Goal: Book appointment/travel/reservation

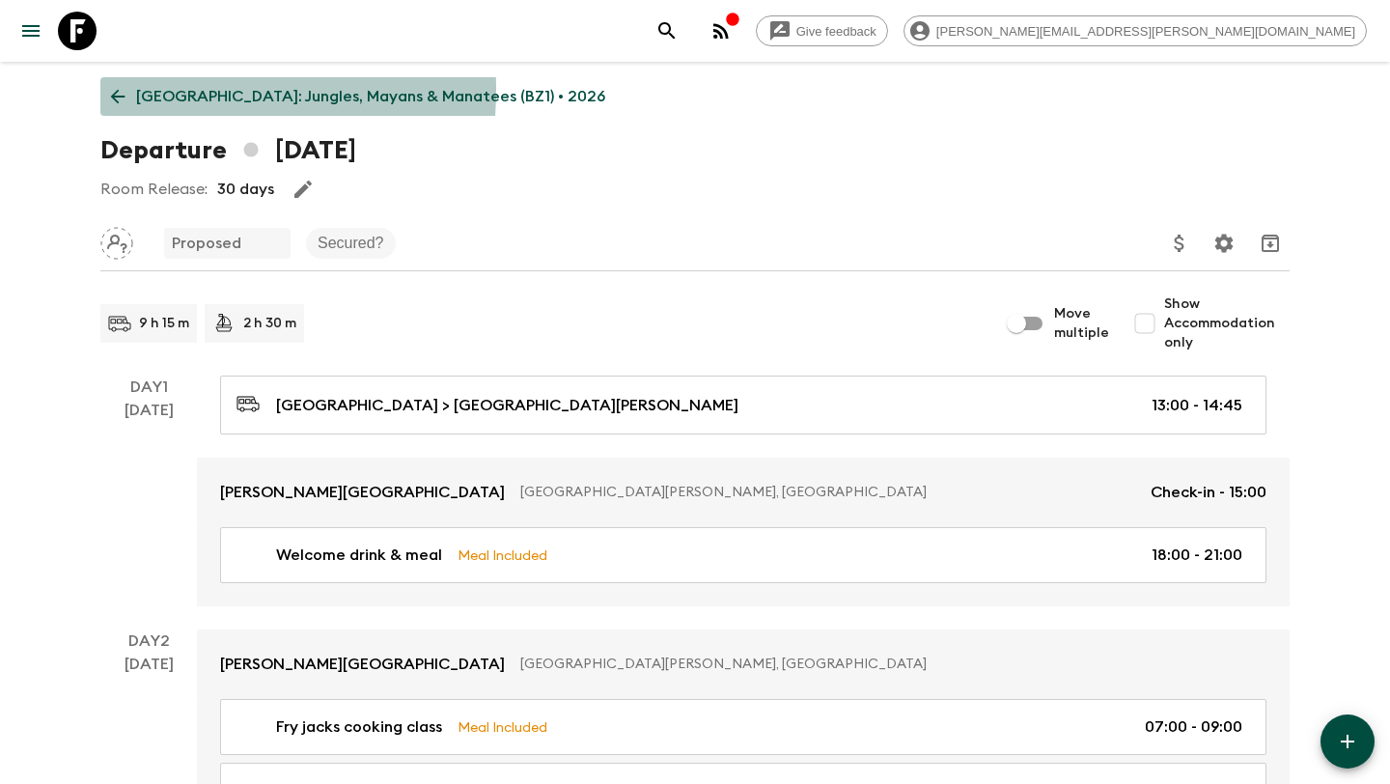
click at [105, 89] on link "[GEOGRAPHIC_DATA]: Jungles, Mayans & Manatees (BZ1) • 2026" at bounding box center [357, 96] width 515 height 39
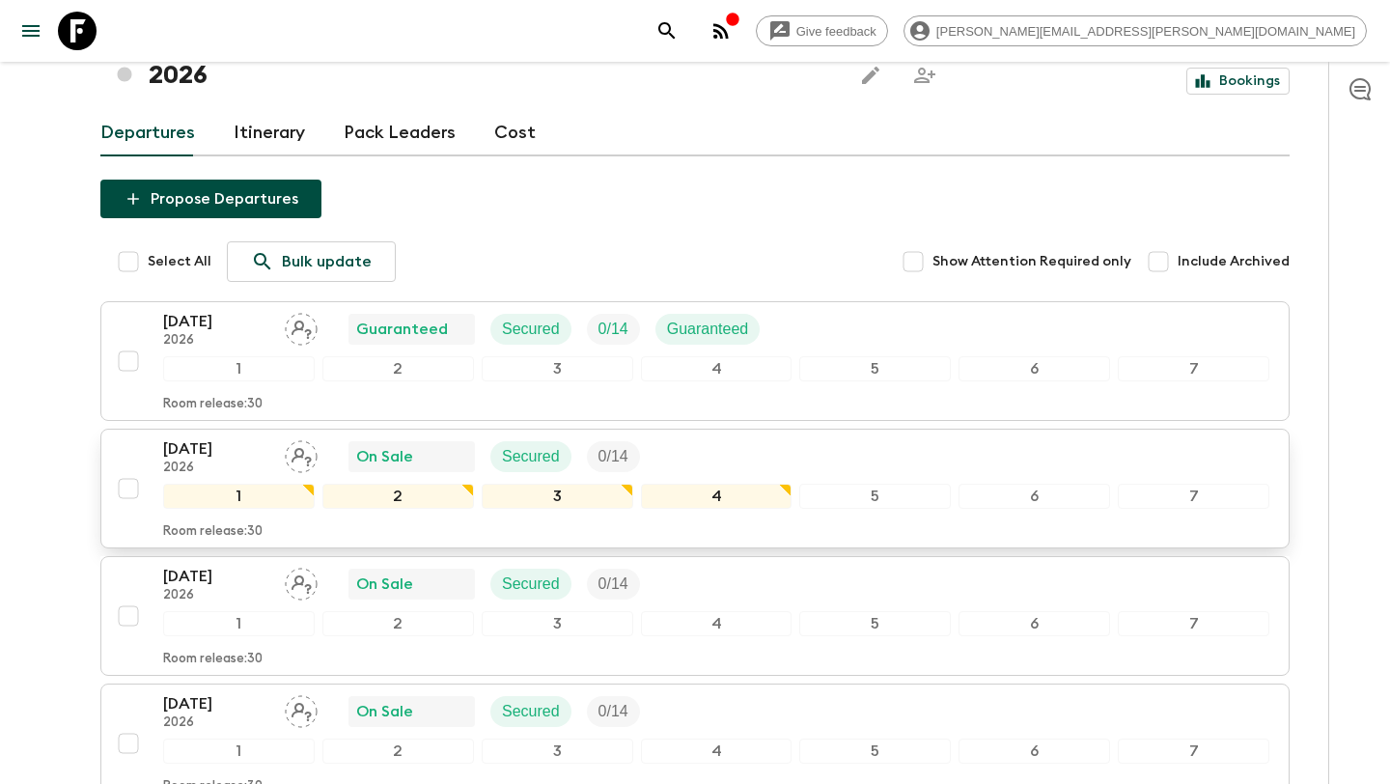
scroll to position [202, 0]
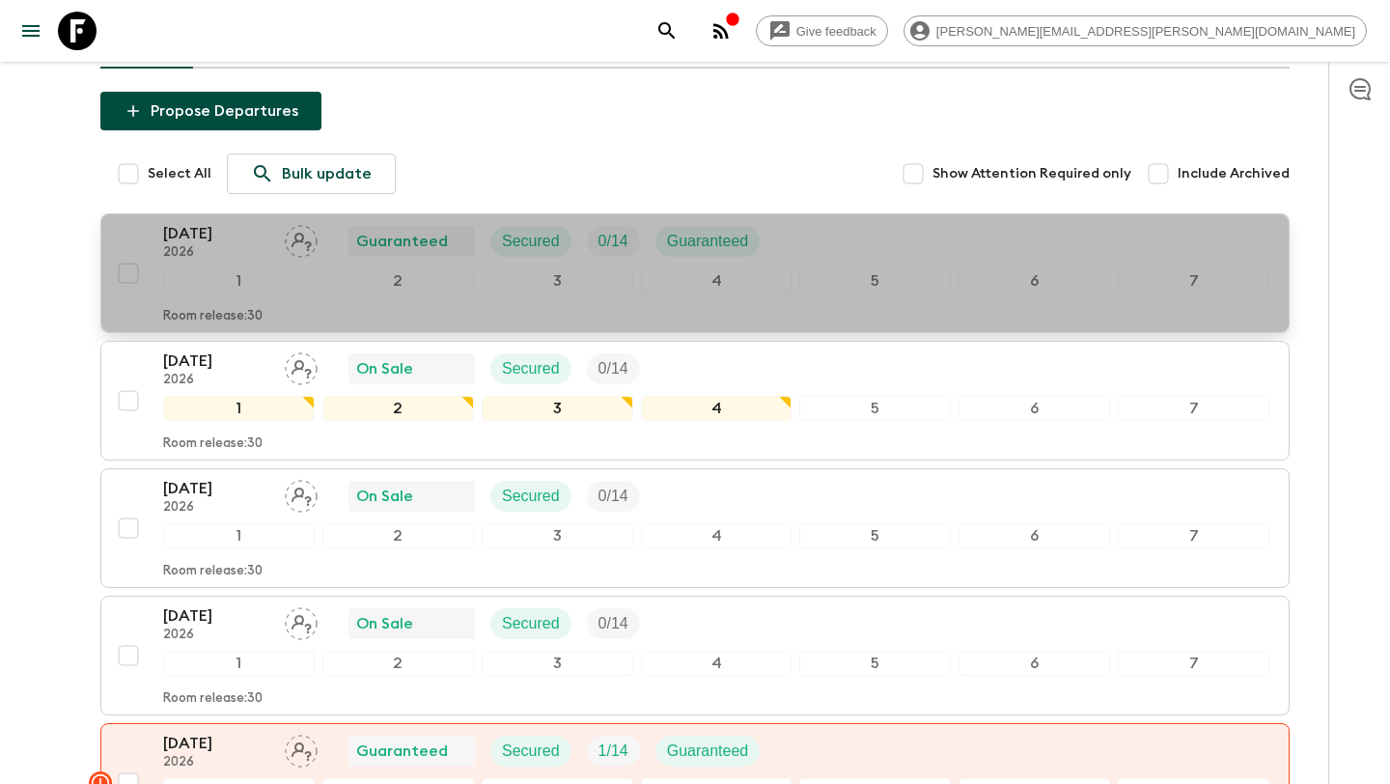
click at [824, 222] on div "[DATE] 2026 Guaranteed Secured 0 / 14 Guaranteed" at bounding box center [716, 241] width 1106 height 39
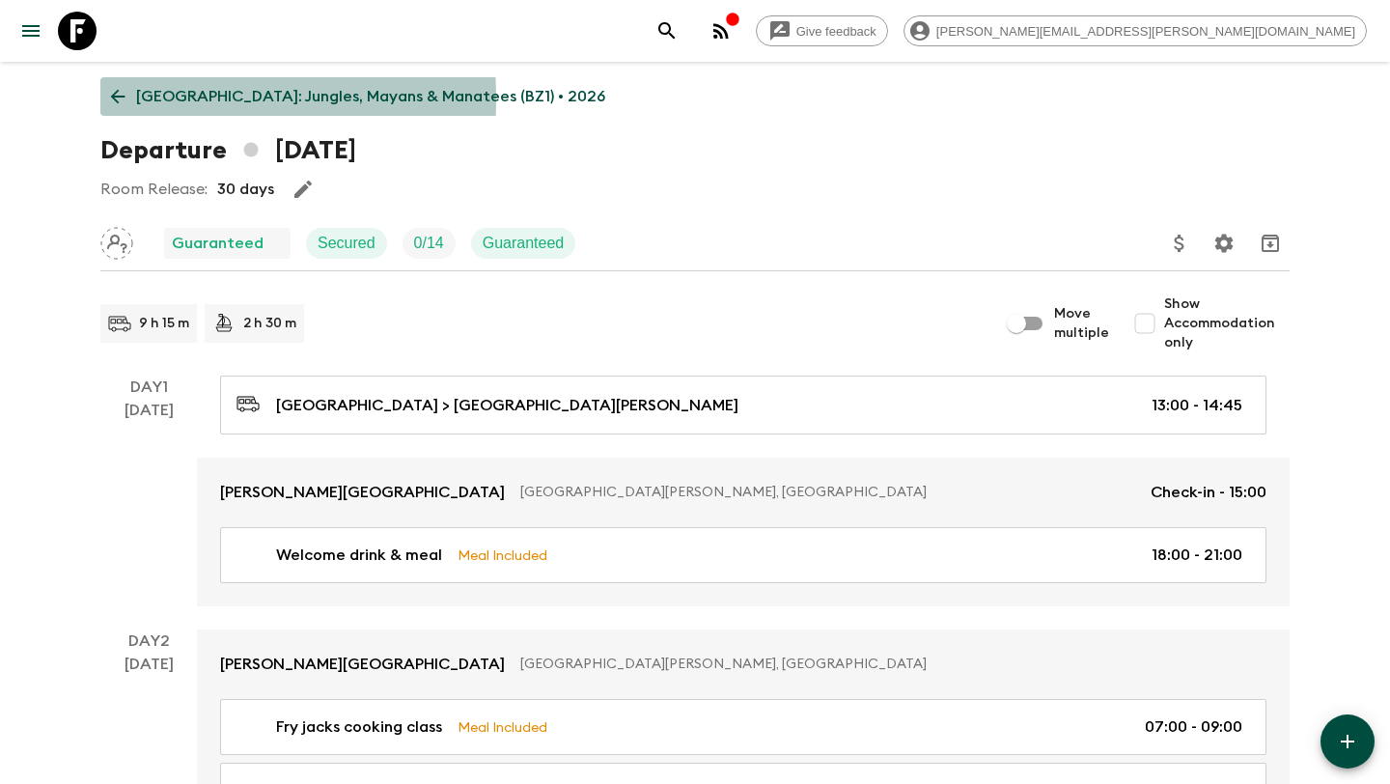
click at [107, 98] on icon at bounding box center [117, 96] width 21 height 21
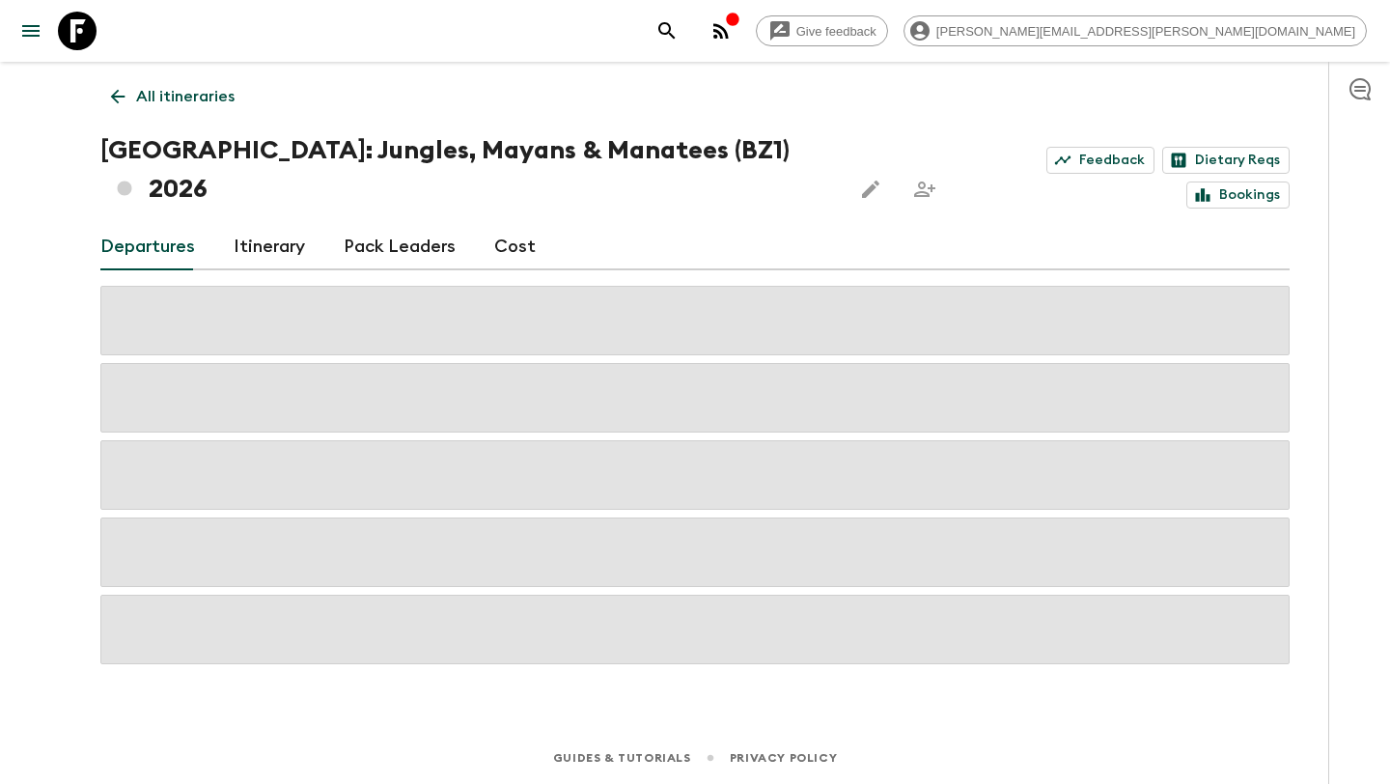
click at [107, 98] on icon at bounding box center [117, 96] width 21 height 21
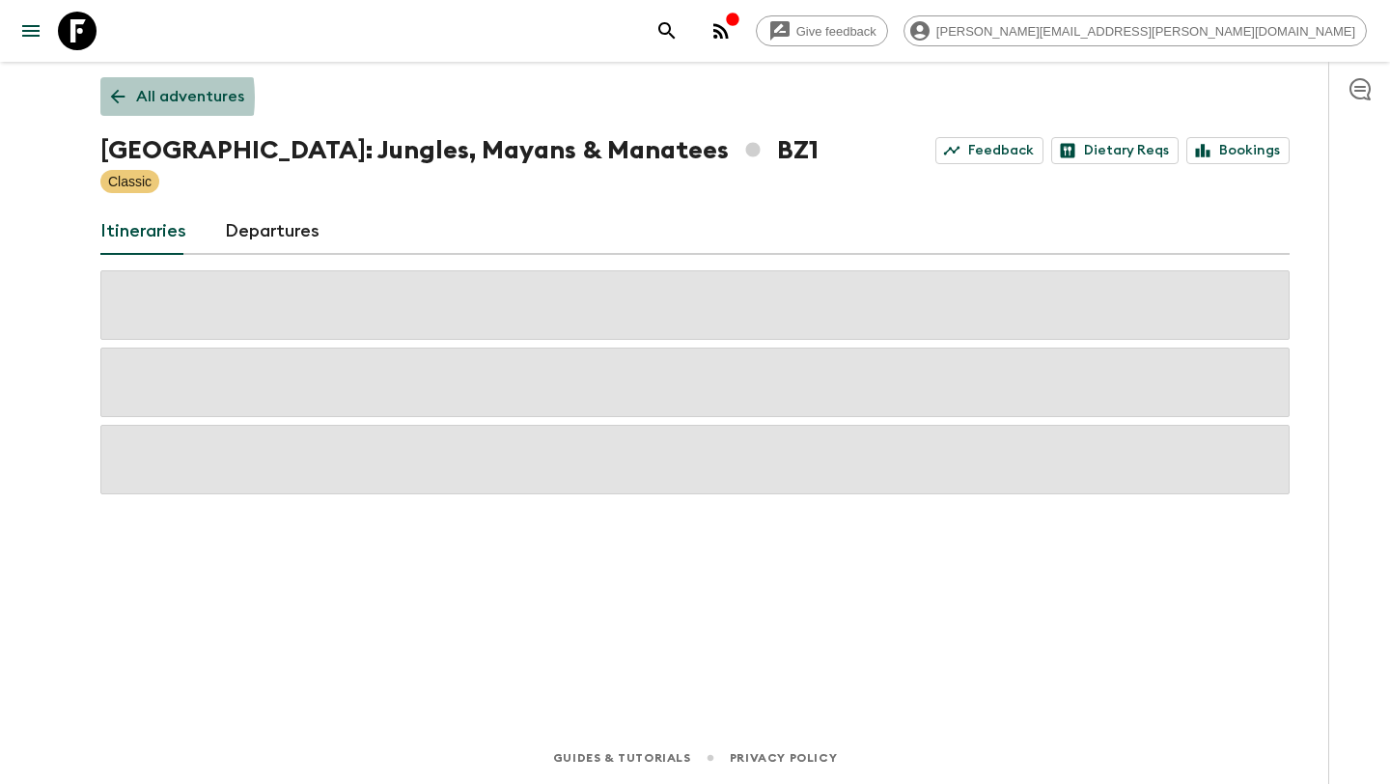
click at [107, 97] on icon at bounding box center [117, 96] width 21 height 21
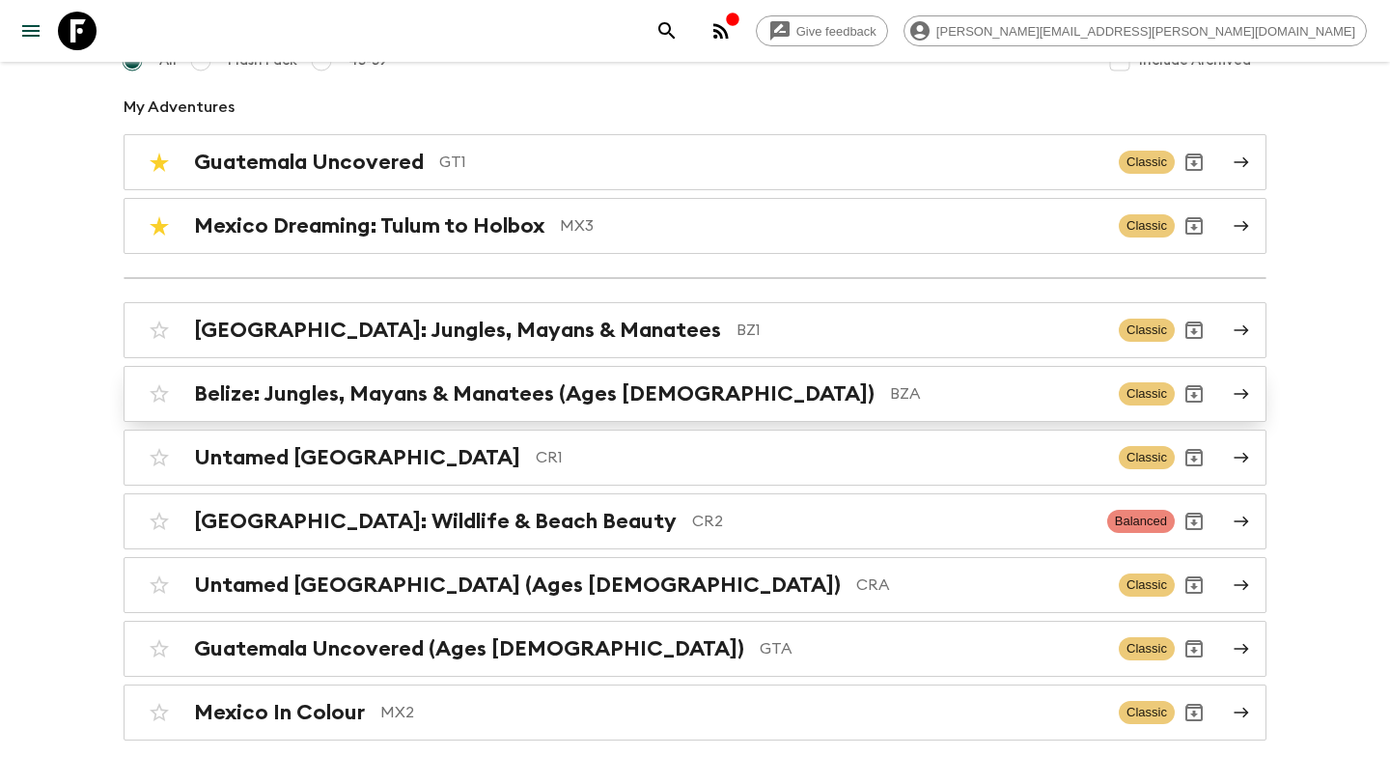
scroll to position [215, 0]
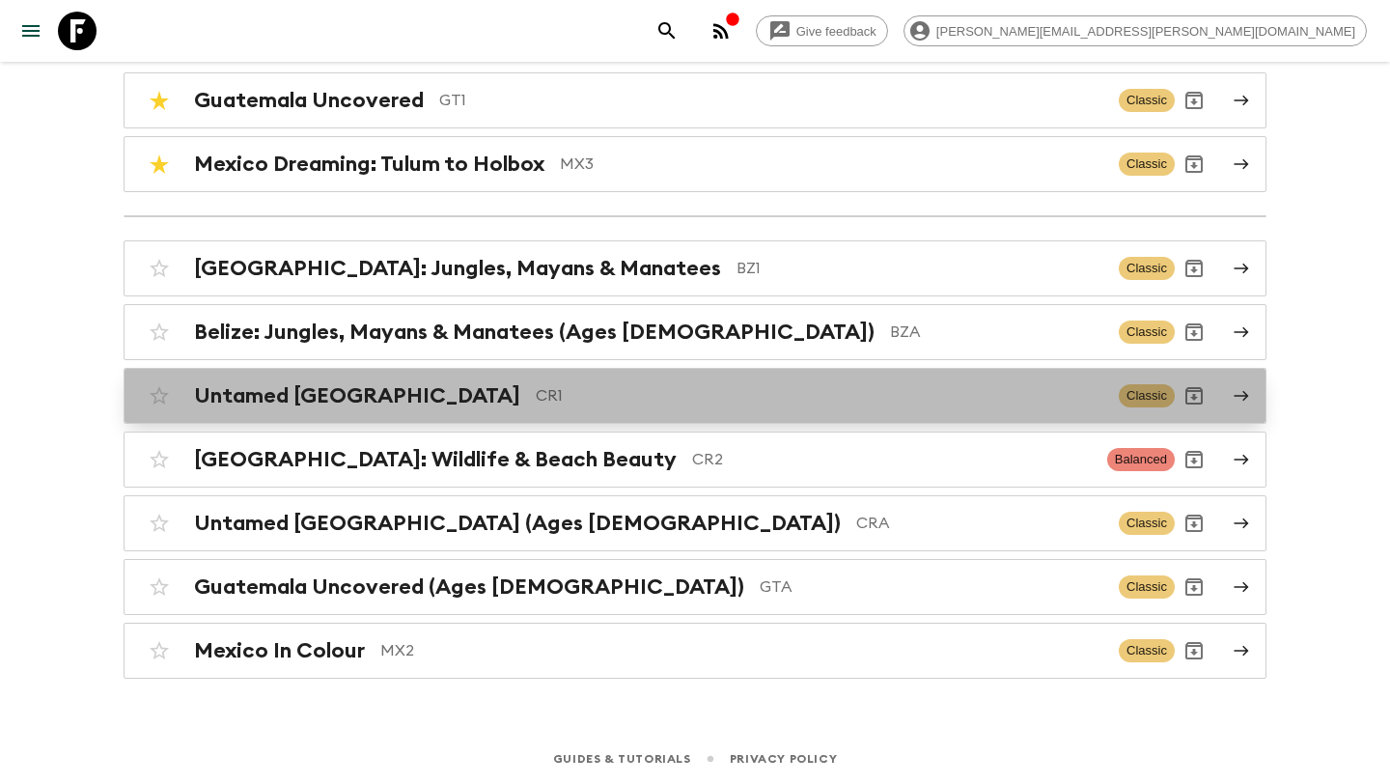
click at [414, 400] on div "Untamed [GEOGRAPHIC_DATA] CR1" at bounding box center [648, 395] width 909 height 25
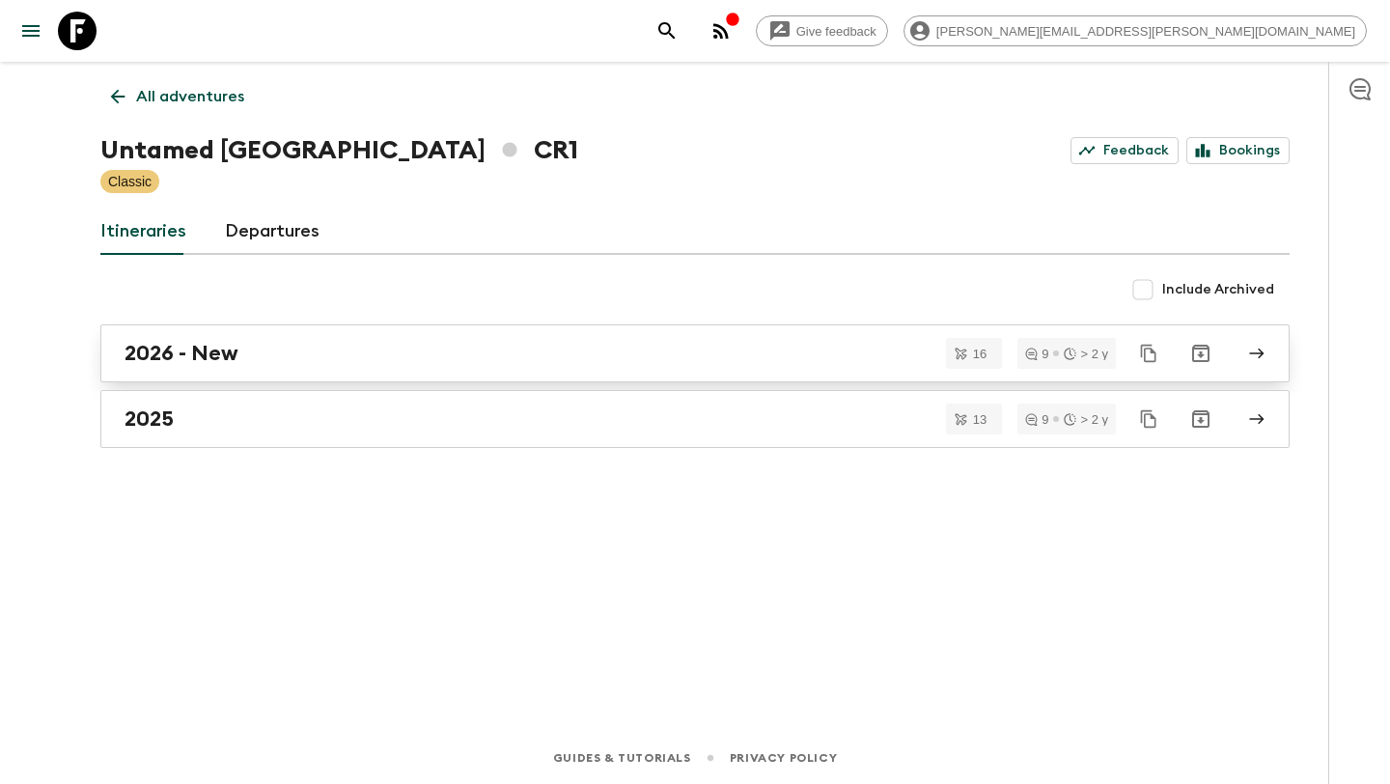
click at [413, 364] on div "2026 - New" at bounding box center [676, 353] width 1104 height 25
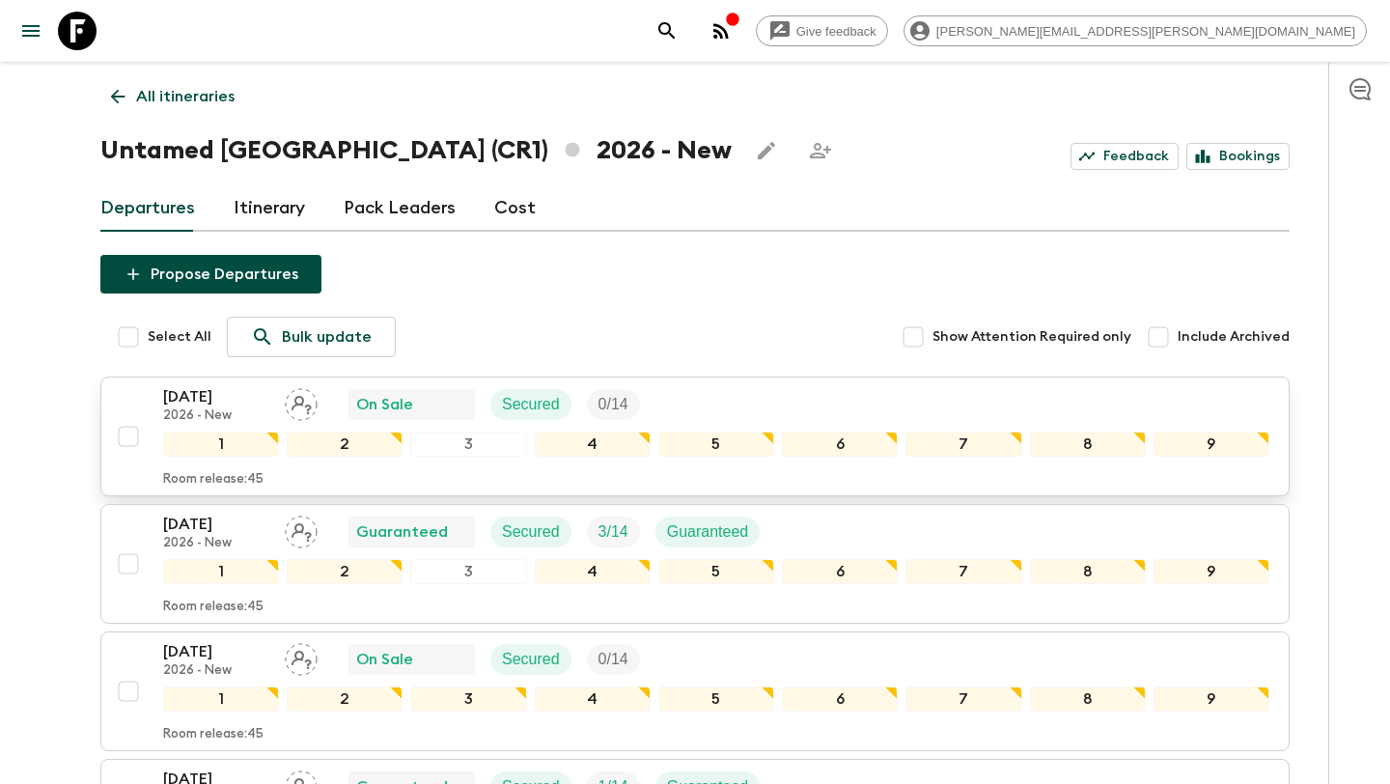
click at [689, 391] on div "[DATE] 2026 - New On Sale Secured 0 / 14" at bounding box center [716, 404] width 1106 height 39
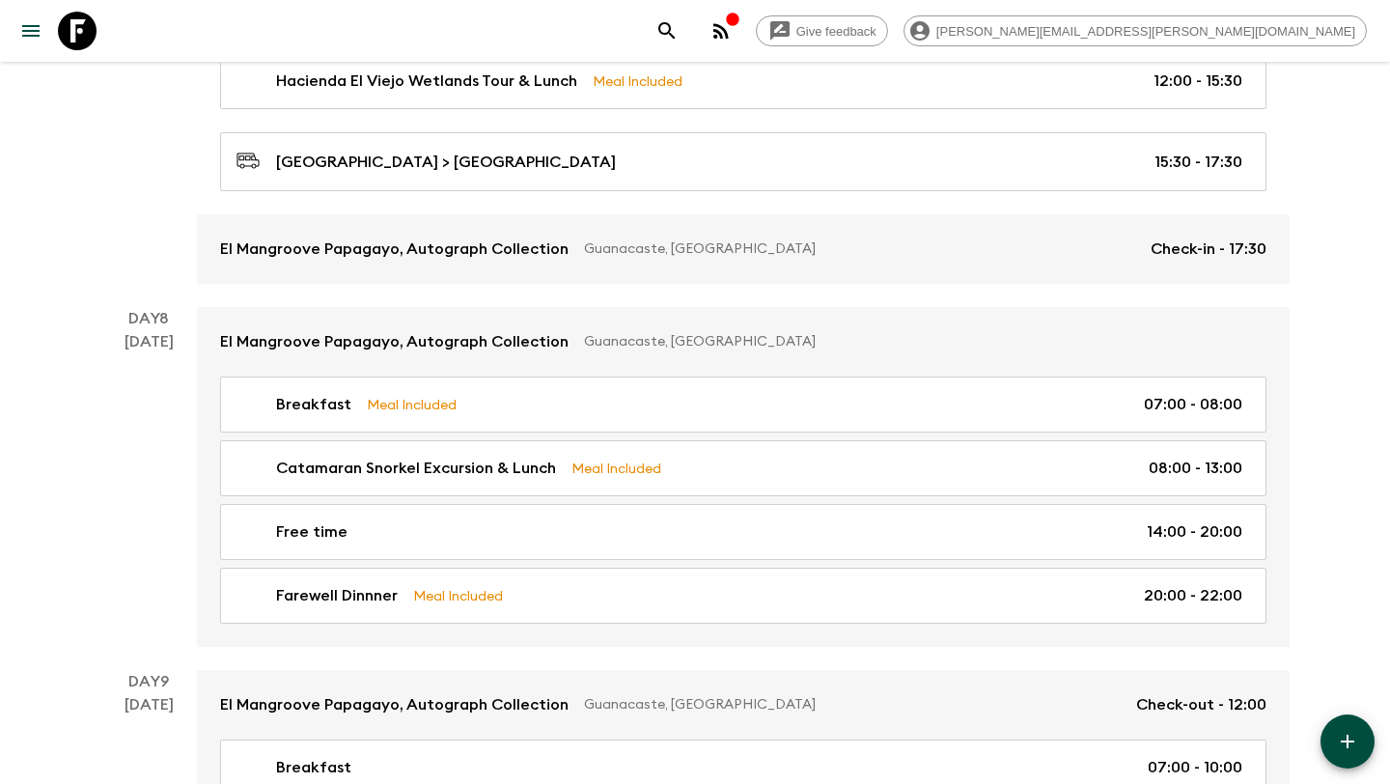
scroll to position [2996, 0]
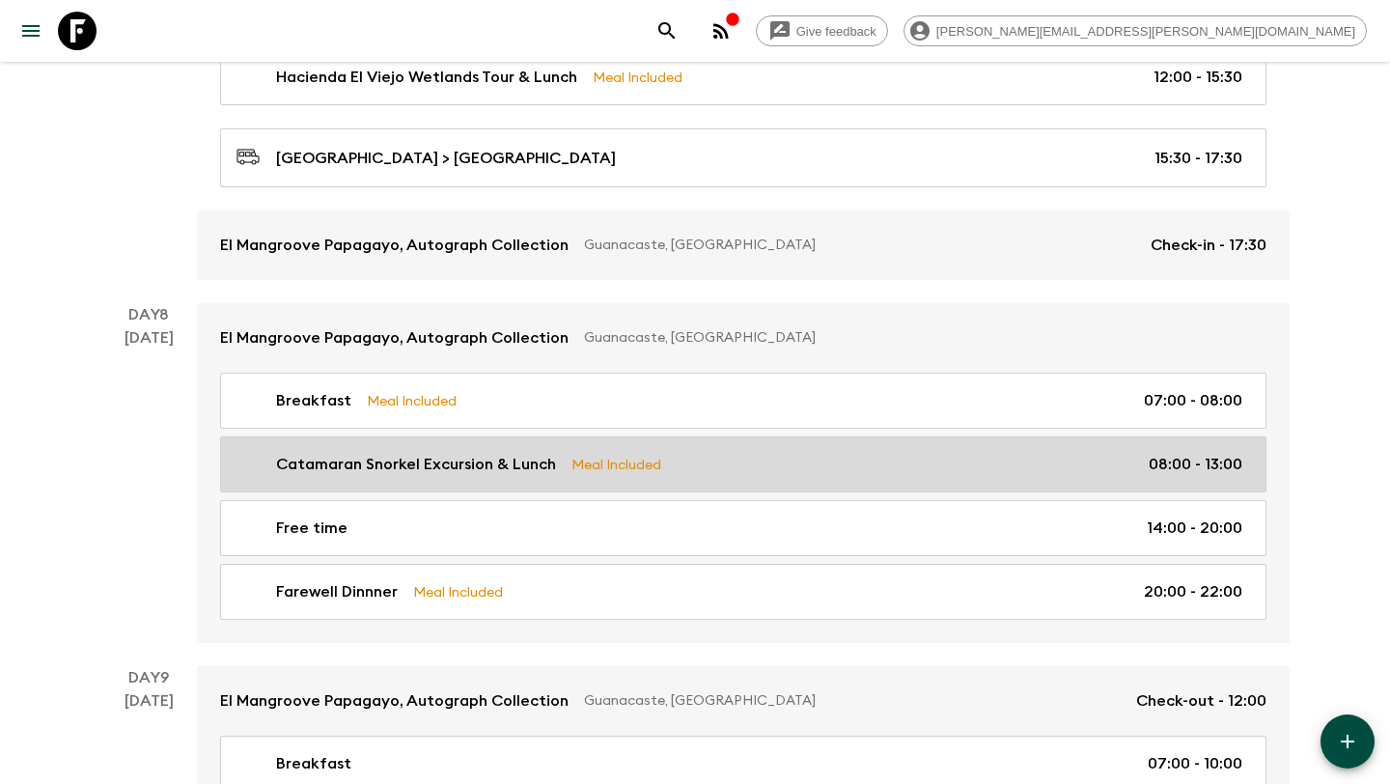
click at [543, 456] on p "Catamaran Snorkel Excursion & Lunch" at bounding box center [416, 464] width 280 height 23
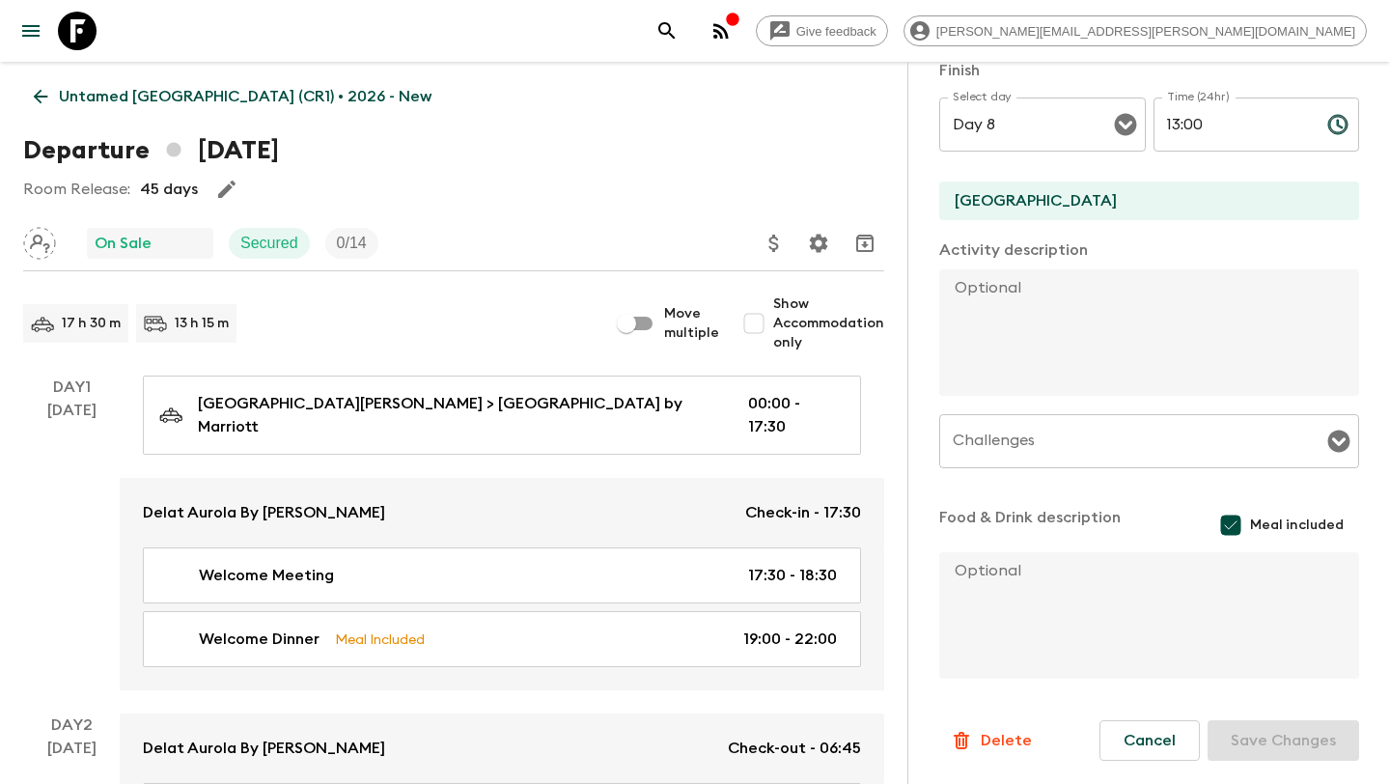
click at [74, 43] on icon at bounding box center [77, 31] width 39 height 39
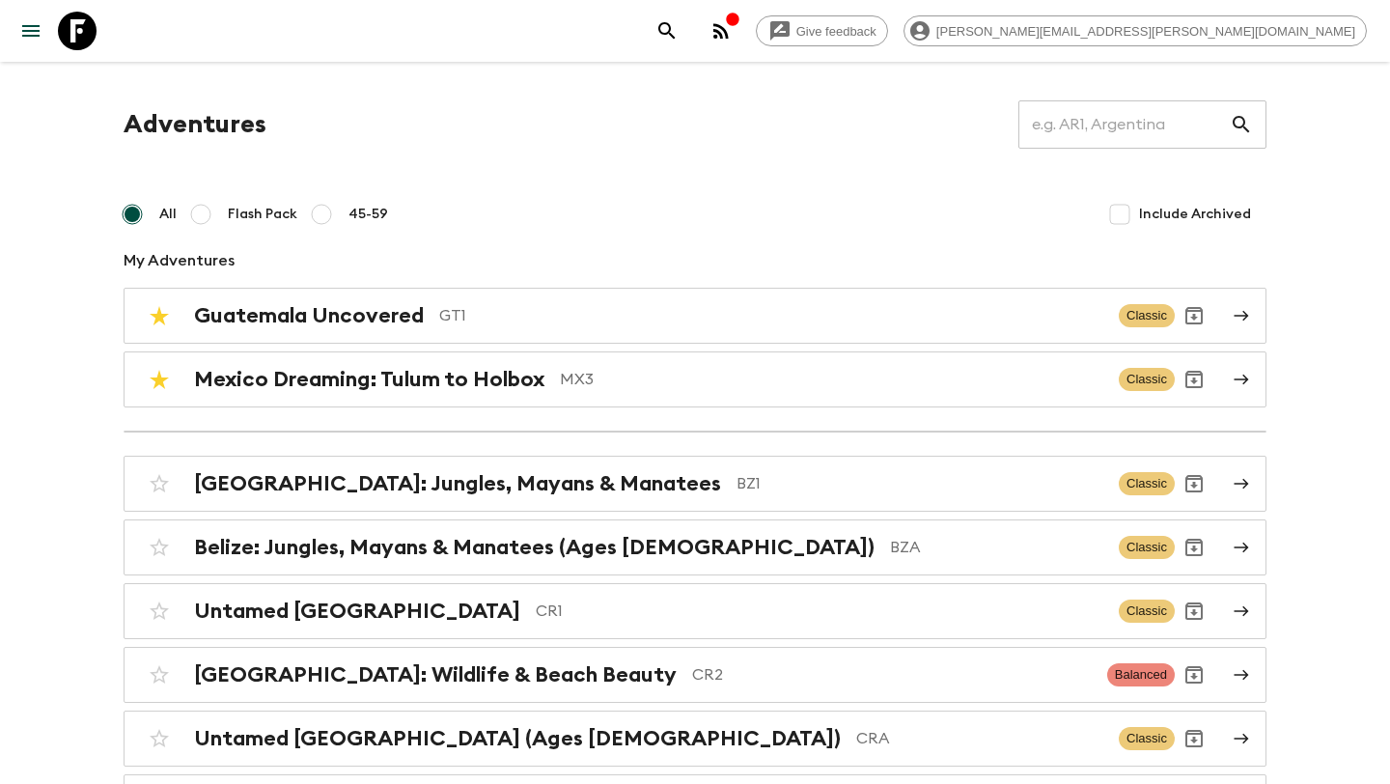
click at [74, 32] on icon at bounding box center [77, 31] width 39 height 39
click at [37, 35] on icon "menu" at bounding box center [30, 31] width 17 height 12
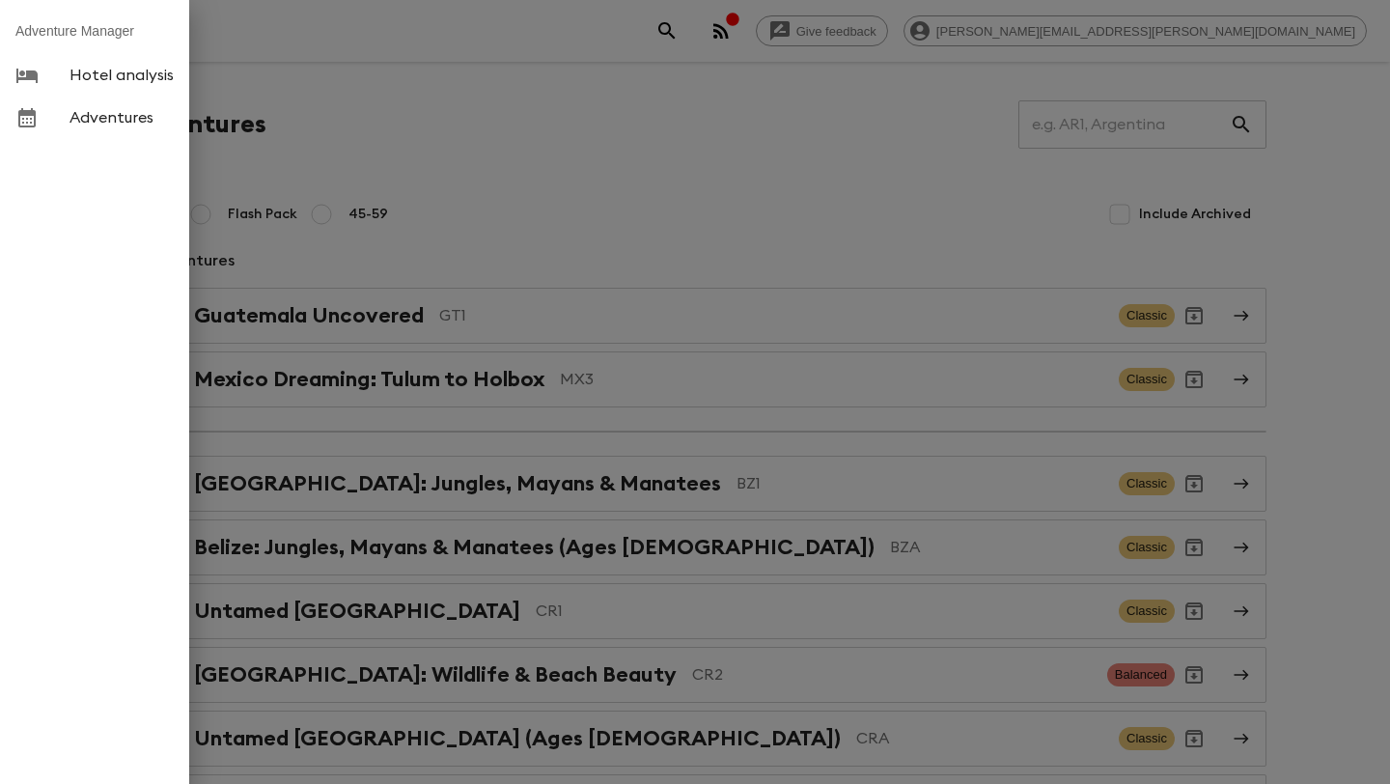
click at [310, 54] on div at bounding box center [695, 392] width 1390 height 784
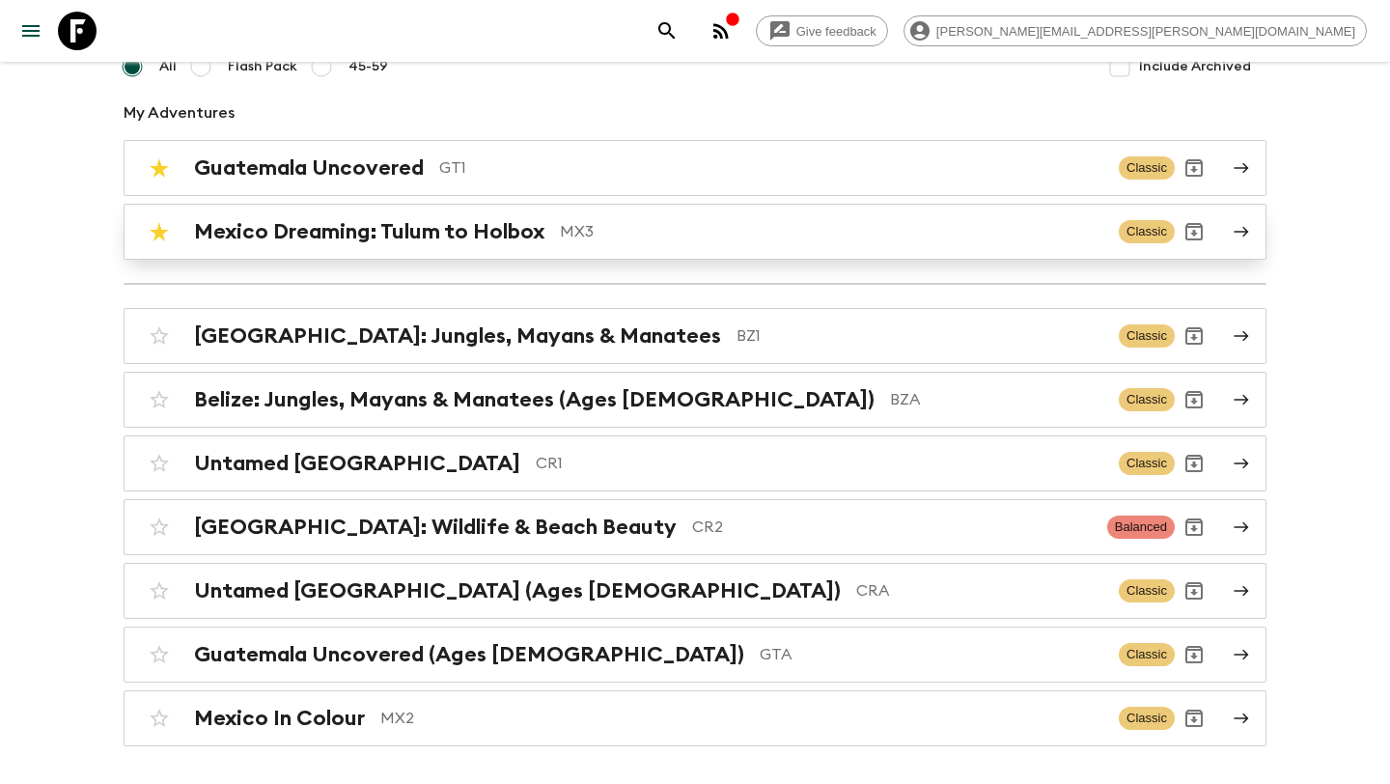
scroll to position [146, 0]
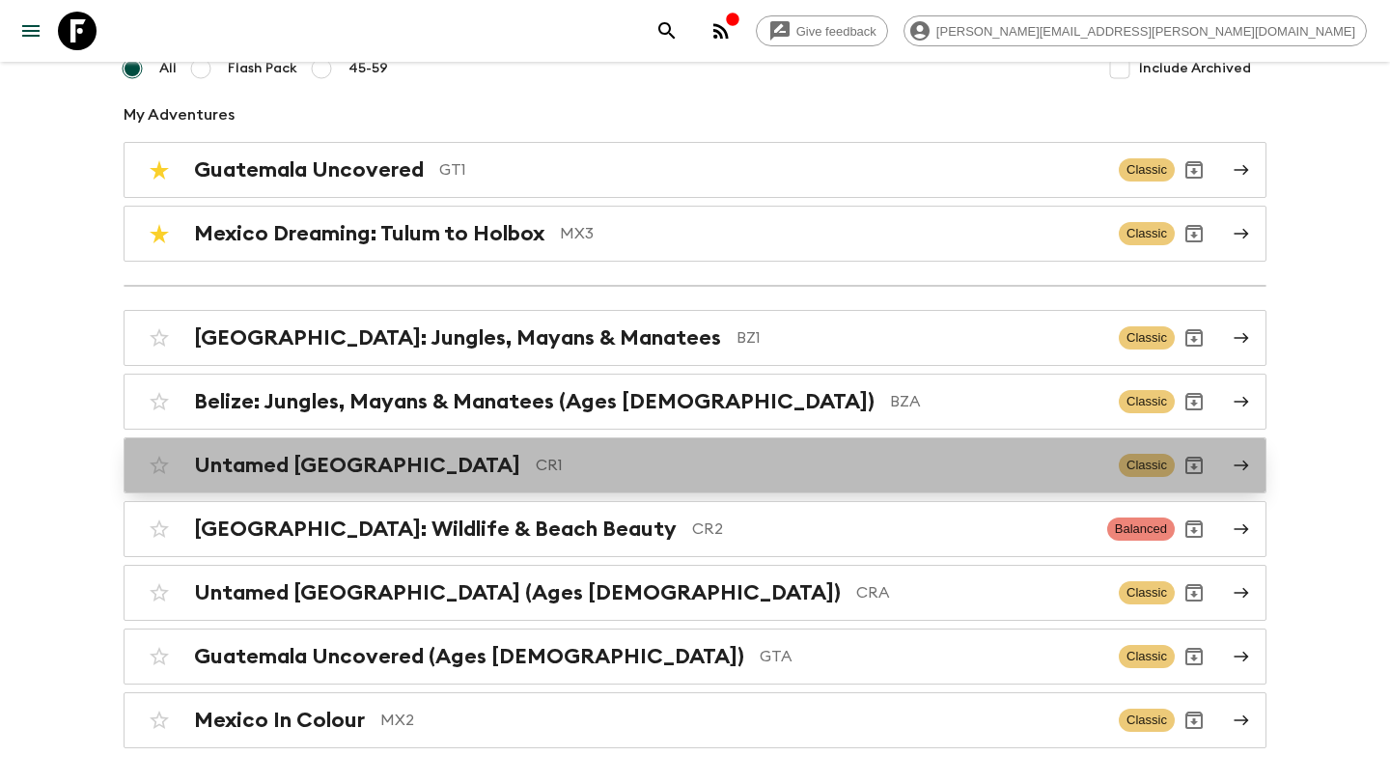
click at [536, 469] on p "CR1" at bounding box center [819, 465] width 567 height 23
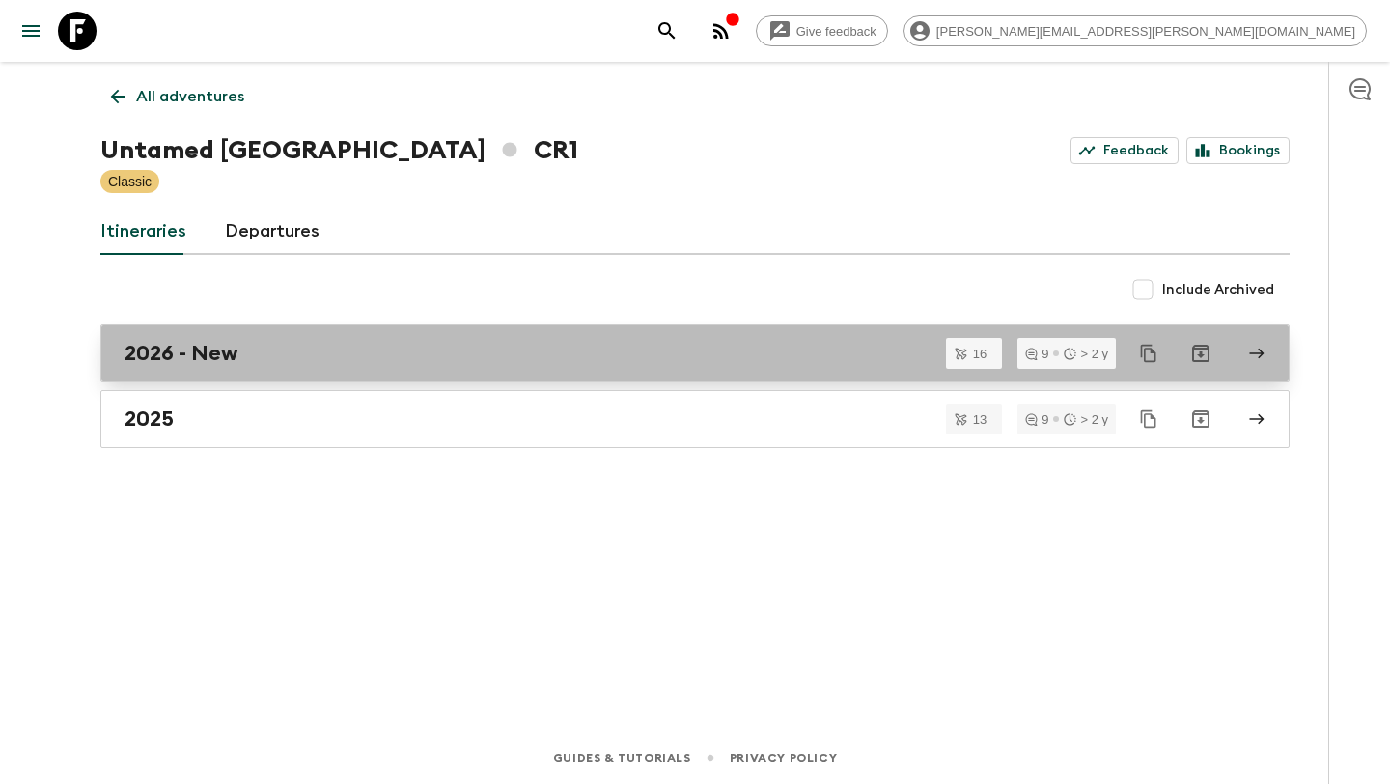
click at [487, 347] on div "2026 - New" at bounding box center [676, 353] width 1104 height 25
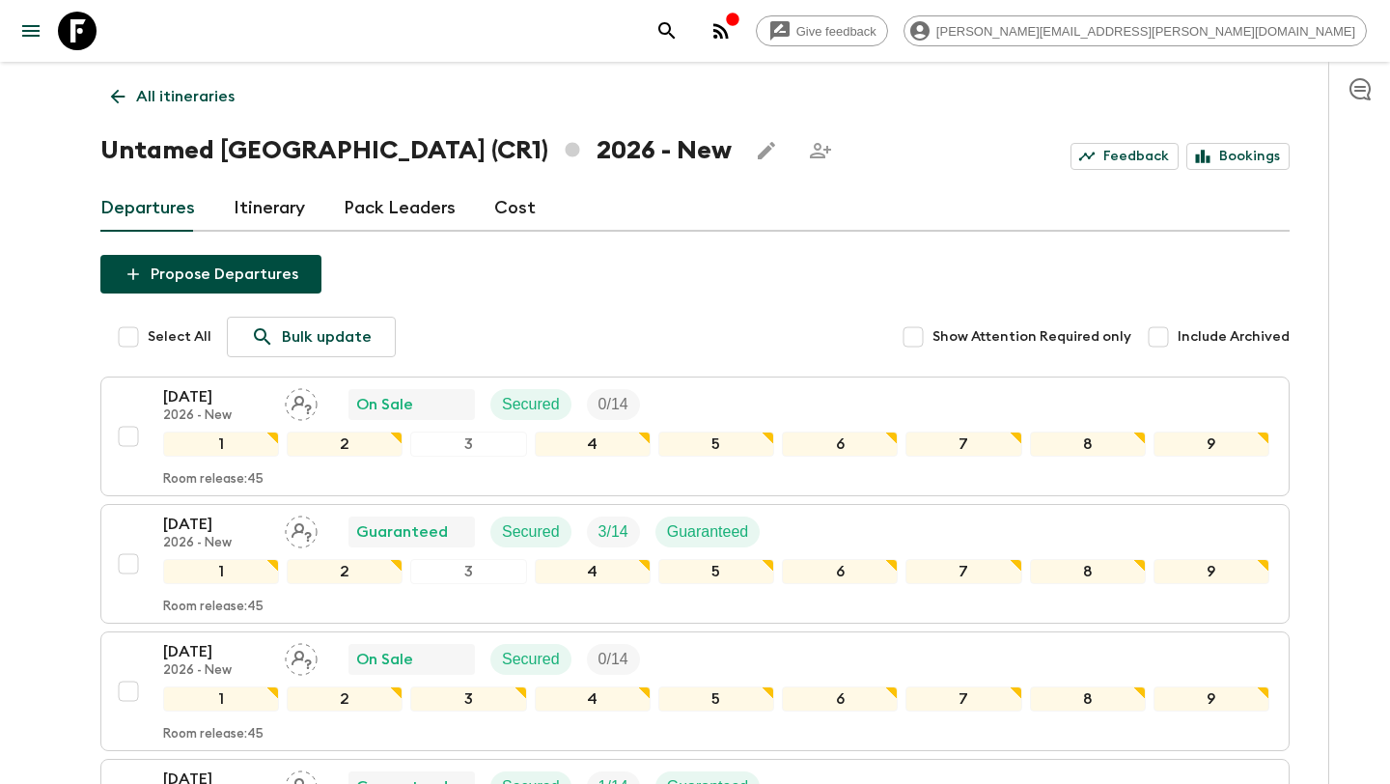
click at [121, 100] on icon at bounding box center [117, 96] width 21 height 21
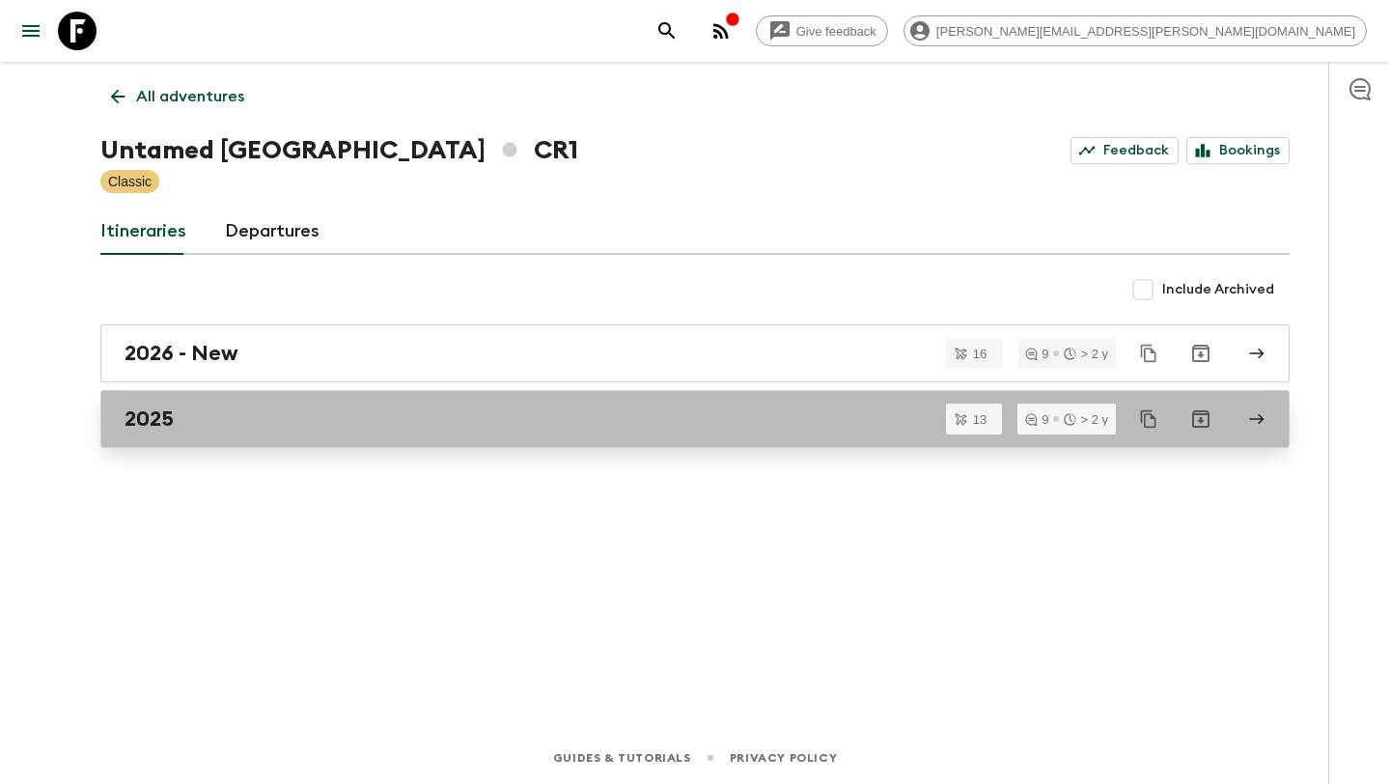
click at [297, 422] on div "2025" at bounding box center [676, 418] width 1104 height 25
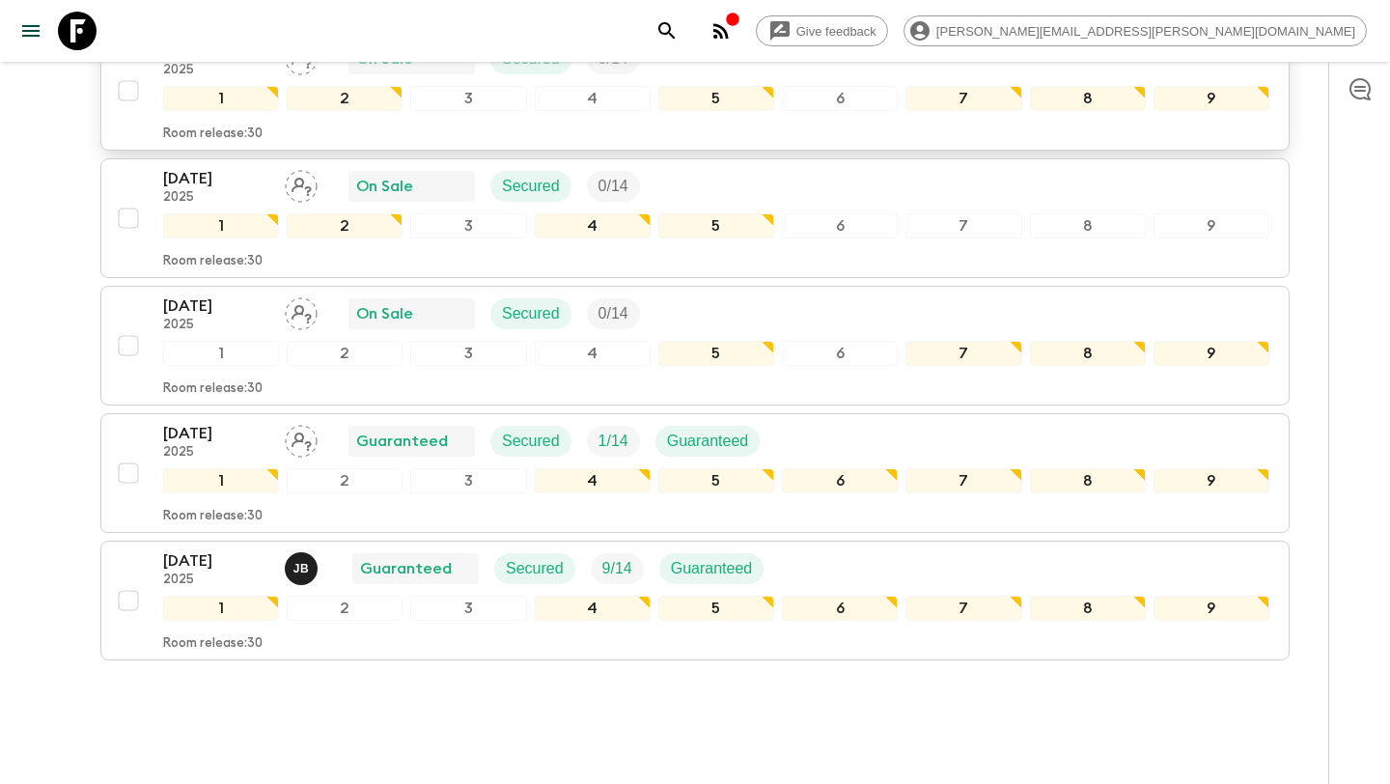
scroll to position [1417, 0]
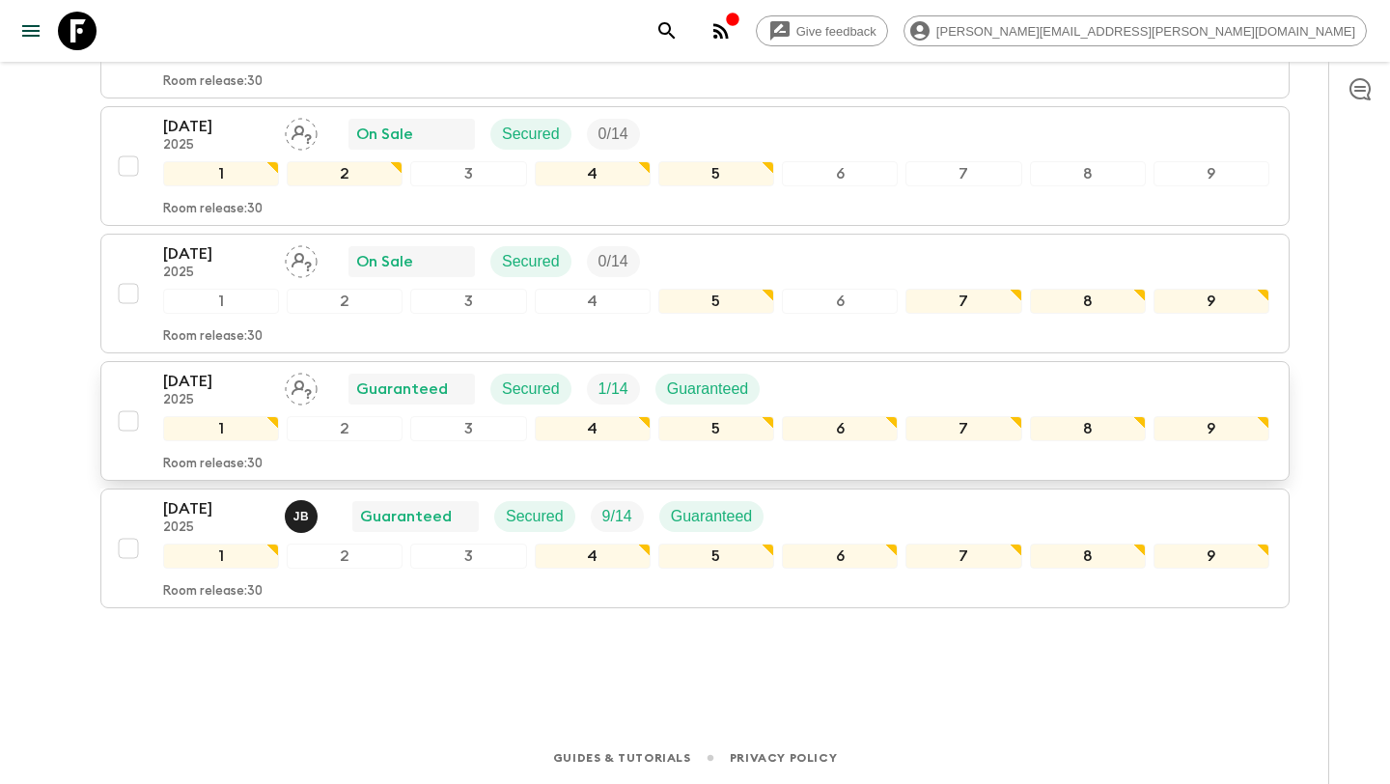
click at [795, 382] on div "[DATE] 2025 Guaranteed Secured 1 / 14 Guaranteed" at bounding box center [716, 389] width 1106 height 39
